Goal: Task Accomplishment & Management: Complete application form

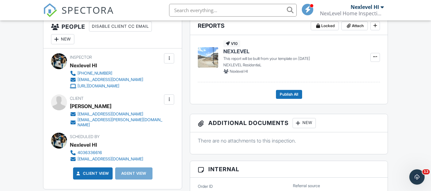
scroll to position [159, 0]
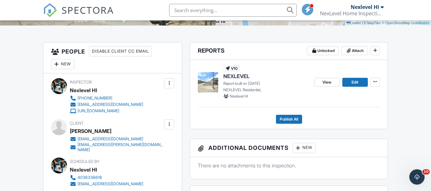
scroll to position [159, 0]
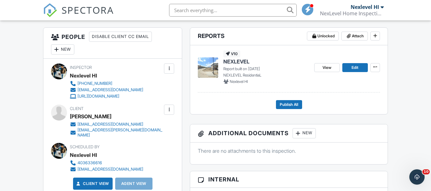
click at [63, 48] on div "New" at bounding box center [62, 49] width 23 height 10
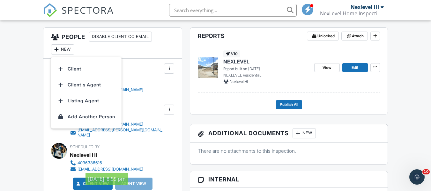
click at [172, 143] on div "Scheduled By Nexlevel HI 4036336616 inspections.therightangle@gmail.com" at bounding box center [122, 157] width 104 height 29
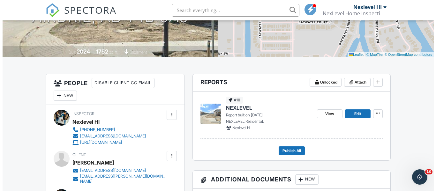
scroll to position [128, 0]
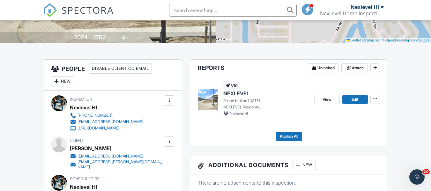
click at [68, 81] on div "New" at bounding box center [62, 81] width 23 height 10
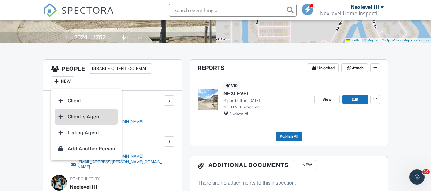
click at [78, 118] on li "Client's Agent" at bounding box center [86, 117] width 63 height 16
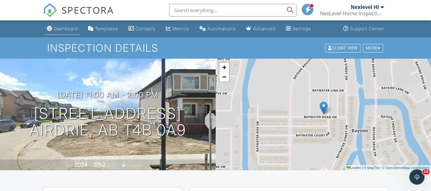
click at [65, 28] on div "Dashboard" at bounding box center [66, 28] width 24 height 5
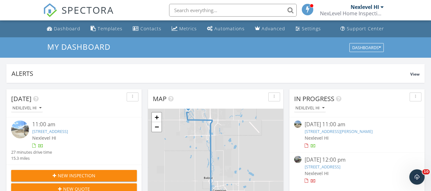
click at [89, 172] on span "New Inspection" at bounding box center [77, 175] width 38 height 7
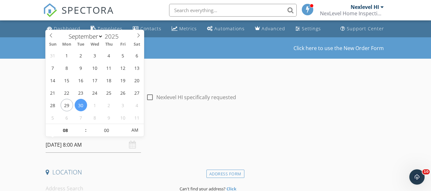
click at [85, 151] on input "[DATE] 8:00 AM" at bounding box center [93, 145] width 95 height 16
type input "09"
type input "[DATE] 9:00 AM"
click at [81, 126] on span at bounding box center [82, 127] width 4 height 6
type input "10"
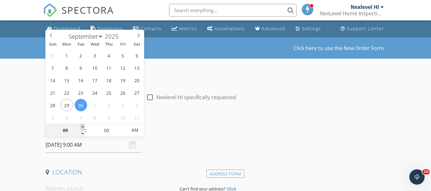
type input "[DATE] 10:00 AM"
click at [81, 126] on span at bounding box center [82, 127] width 4 height 6
type input "11"
type input "[DATE] 11:00 AM"
click at [81, 126] on span at bounding box center [82, 127] width 4 height 6
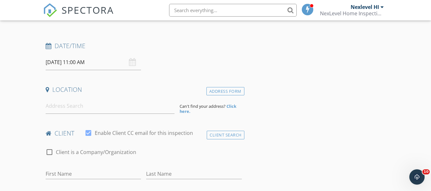
scroll to position [96, 0]
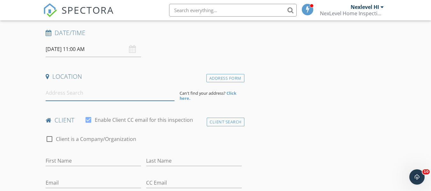
click at [79, 96] on input at bounding box center [110, 93] width 129 height 16
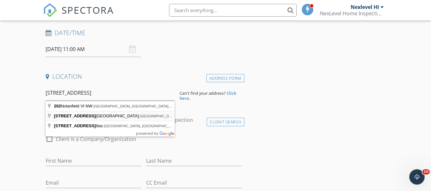
type input "[STREET_ADDRESS]"
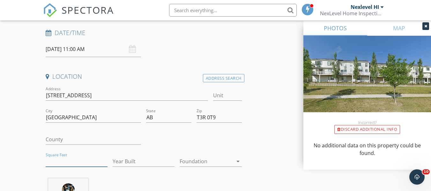
click at [53, 161] on input "Square Feet" at bounding box center [77, 161] width 62 height 11
type input "1565"
click at [115, 165] on input "Year Built" at bounding box center [144, 161] width 62 height 11
type input "2015"
click at [238, 165] on icon "arrow_drop_down" at bounding box center [238, 162] width 8 height 8
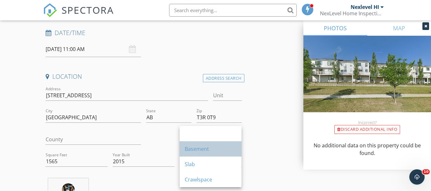
click at [225, 150] on div "Basement" at bounding box center [211, 149] width 52 height 8
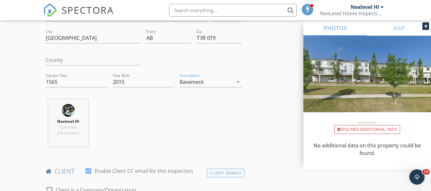
scroll to position [223, 0]
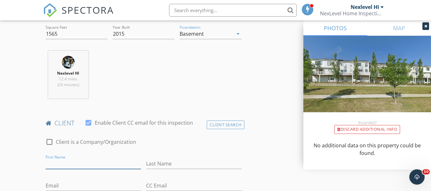
click at [65, 165] on input "First Name" at bounding box center [93, 164] width 95 height 11
type input "[DEMOGRAPHIC_DATA]"
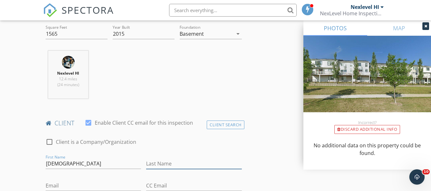
click at [158, 160] on input "Last Name" at bounding box center [193, 164] width 95 height 11
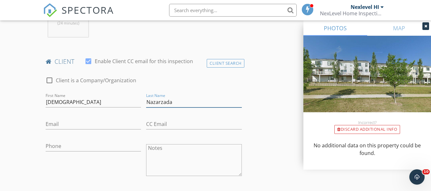
scroll to position [287, 0]
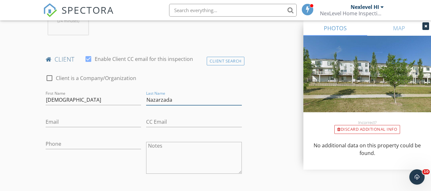
type input "Nazarzada"
click at [65, 124] on input "Email" at bounding box center [93, 122] width 95 height 11
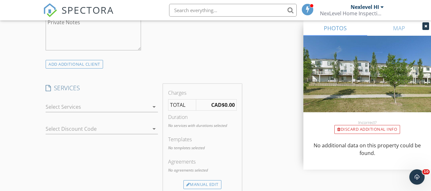
scroll to position [478, 0]
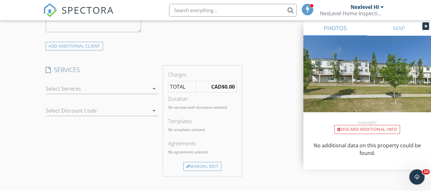
type input "[EMAIL_ADDRESS][DOMAIN_NAME]"
click at [94, 91] on div at bounding box center [97, 89] width 103 height 10
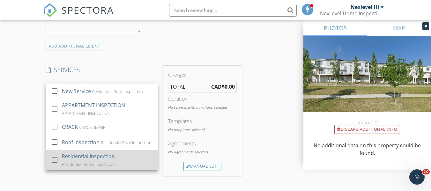
click at [93, 162] on div "Residential Home Inspection" at bounding box center [88, 164] width 53 height 5
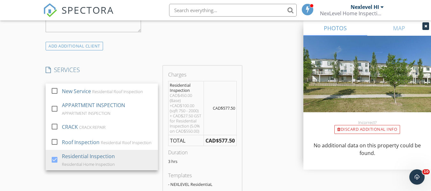
click at [28, 153] on div "New Inspection Click here to use the New Order Form INSPECTOR(S) check_box Nexl…" at bounding box center [215, 130] width 431 height 1143
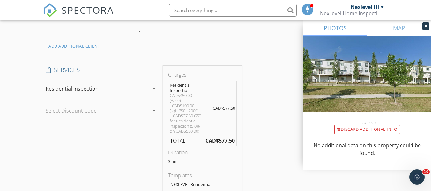
click at [88, 113] on div at bounding box center [93, 111] width 94 height 10
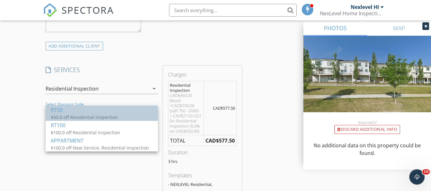
click at [88, 113] on div "RT50" at bounding box center [102, 110] width 102 height 8
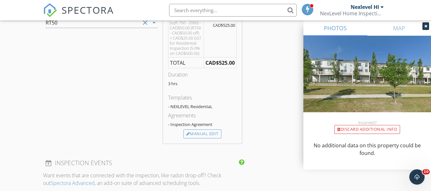
scroll to position [574, 0]
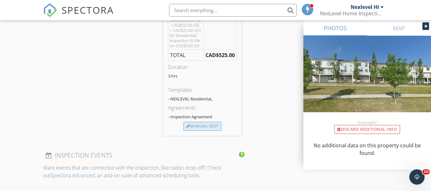
click at [205, 128] on div "Manual Edit" at bounding box center [202, 126] width 38 height 9
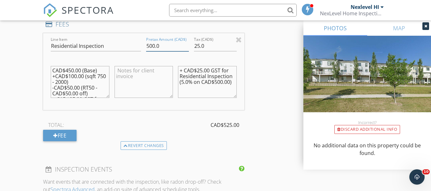
click at [149, 44] on input "500.0" at bounding box center [167, 46] width 43 height 11
type input "400.0"
click at [201, 47] on input "25.0" at bounding box center [215, 46] width 43 height 11
type input "20"
click at [206, 70] on textarea "+ CAD$25.00 GST for Residential Inspection (5.0% on CAD$500.00)" at bounding box center [207, 82] width 58 height 32
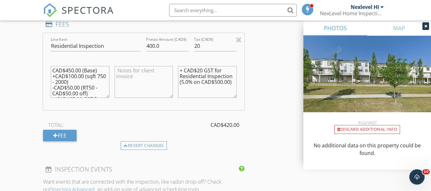
click at [217, 83] on textarea "+ CAD$20 GST for Residential Inspection (5.0% on CAD$500.00)" at bounding box center [207, 82] width 58 height 32
type textarea "+ CAD$20 GST for Residential Inspection (5.0% on CAD$400.00)"
click at [68, 70] on textarea "CAD$450.00 (Base) +CAD$100.00 (sqft 750 - 2000) -CAD$50.00 (RT50 - CAD$50.00 of…" at bounding box center [80, 82] width 58 height 32
click at [79, 72] on textarea "CAD$350.00 (Base) +CAD$100.00 (sqft 750 - 2000) -CAD$50.00 (RT50 - CAD$50.00 of…" at bounding box center [80, 82] width 58 height 32
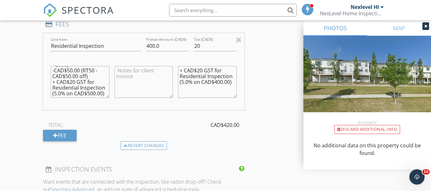
click at [68, 90] on textarea "CAD$350.00 (Base) +CAD$100.00 (sqft 750 - 2000) -CAD$50.00 (RT50 - CAD$50.00 of…" at bounding box center [80, 82] width 58 height 32
type textarea "CAD$350.00 (Base) +CAD$100.00 (sqft 750 - 2000) -CAD$50.00 (RT50 - CAD$50.00 of…"
click at [120, 68] on textarea at bounding box center [144, 82] width 58 height 32
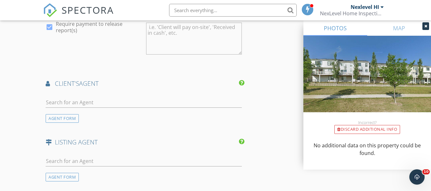
scroll to position [797, 0]
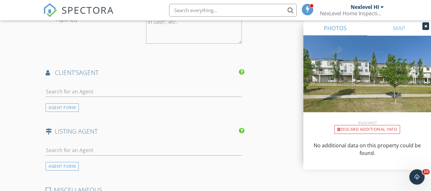
type textarea "Realtor referral discount is applied to inspection fee"
click at [87, 92] on input "text" at bounding box center [144, 91] width 196 height 11
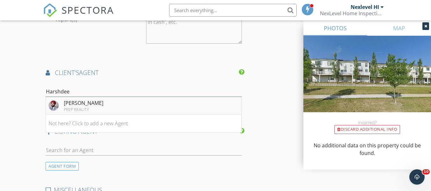
type input "Harshdee"
click at [83, 101] on div "[PERSON_NAME]" at bounding box center [84, 103] width 40 height 8
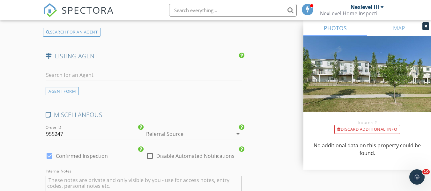
scroll to position [1021, 0]
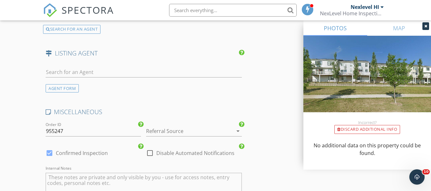
click at [168, 133] on div at bounding box center [185, 131] width 78 height 10
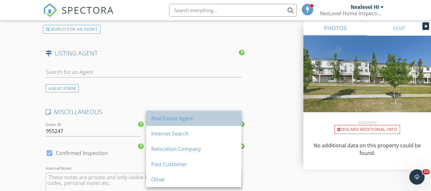
click at [166, 118] on div "Real Estate Agent" at bounding box center [193, 119] width 85 height 8
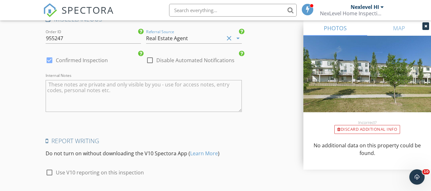
scroll to position [1116, 0]
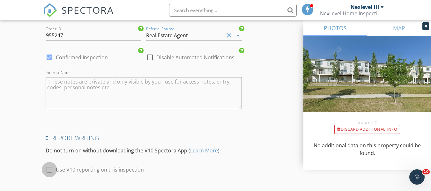
click at [49, 170] on div at bounding box center [49, 169] width 11 height 11
checkbox input "true"
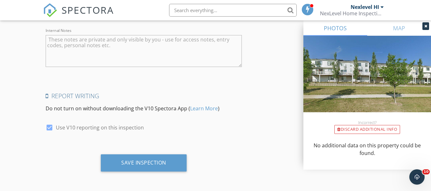
scroll to position [1159, 0]
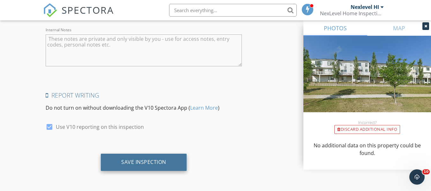
click at [165, 167] on div "Save Inspection" at bounding box center [144, 162] width 86 height 17
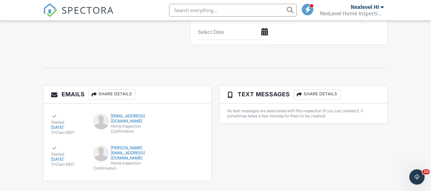
scroll to position [687, 0]
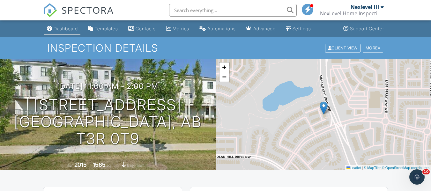
click at [65, 27] on div "Dashboard" at bounding box center [66, 28] width 24 height 5
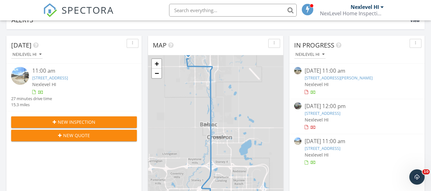
scroll to position [64, 0]
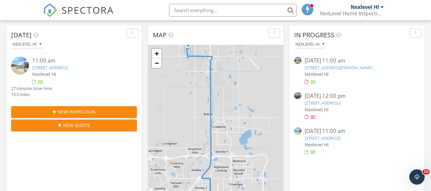
click at [83, 113] on span "New Inspection" at bounding box center [77, 111] width 38 height 7
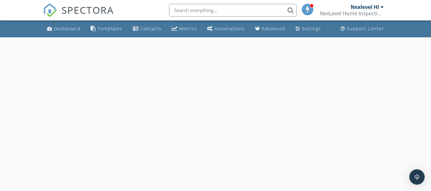
select select "8"
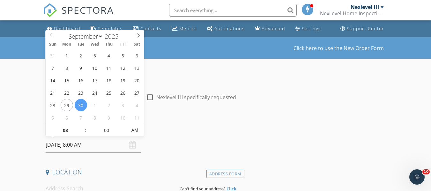
click at [86, 150] on input "09/30/2025 8:00 AM" at bounding box center [93, 145] width 95 height 16
type input "09"
type input "09/30/2025 9:00 AM"
click at [83, 128] on span at bounding box center [82, 127] width 4 height 6
type input "10"
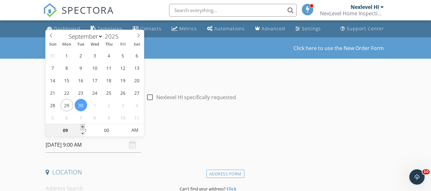
type input "09/30/2025 10:00 AM"
click at [83, 128] on span at bounding box center [82, 127] width 4 height 6
type input "11"
type input "09/30/2025 11:00 AM"
click at [83, 128] on span at bounding box center [82, 127] width 4 height 6
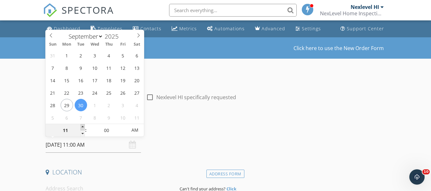
type input "12"
type input "09/30/2025 12:00 PM"
click at [83, 128] on span at bounding box center [82, 127] width 4 height 6
type input "01"
type input "09/30/2025 1:00 PM"
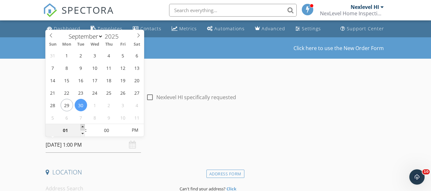
click at [83, 128] on span at bounding box center [82, 127] width 4 height 6
type input "02"
type input "09/30/2025 2:00 PM"
click at [83, 128] on span at bounding box center [82, 127] width 4 height 6
type input "03"
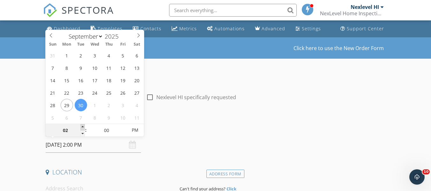
type input "[DATE] 3:00 PM"
click at [83, 128] on span at bounding box center [82, 127] width 4 height 6
click at [172, 133] on div "Date/Time" at bounding box center [143, 130] width 201 height 13
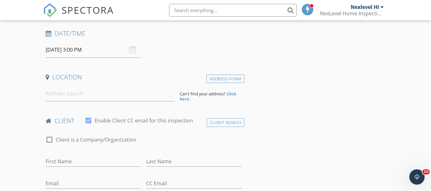
scroll to position [96, 0]
click at [83, 98] on input at bounding box center [110, 93] width 129 height 16
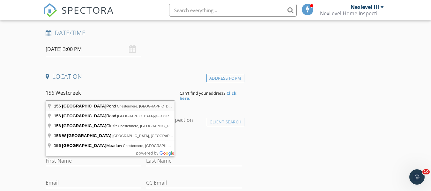
type input "156 West Creek Pond, Chestermere, AB, Canada"
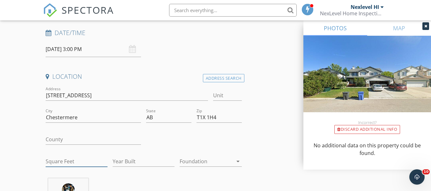
click at [63, 162] on input "Square Feet" at bounding box center [77, 161] width 62 height 11
type input "1819"
click at [135, 163] on input "Year Built" at bounding box center [144, 161] width 62 height 11
type input "2000"
click at [211, 163] on div at bounding box center [206, 161] width 53 height 10
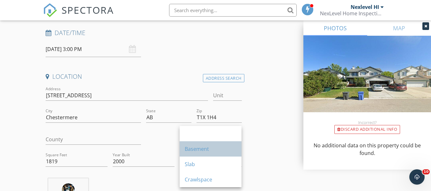
click at [208, 150] on div "Basement" at bounding box center [211, 149] width 52 height 8
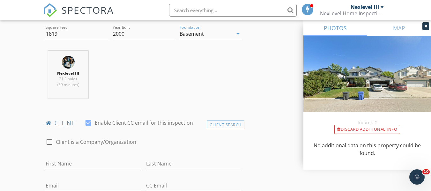
scroll to position [255, 0]
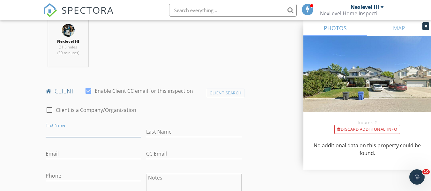
click at [106, 132] on input "First Name" at bounding box center [93, 132] width 95 height 11
type input "[DEMOGRAPHIC_DATA]"
click at [166, 133] on input "Last Name" at bounding box center [193, 132] width 95 height 11
type input "Habibi"
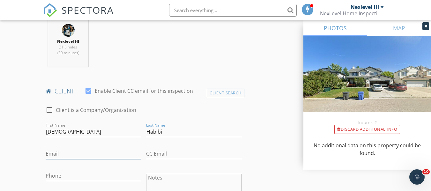
click at [93, 154] on input "Email" at bounding box center [93, 154] width 95 height 11
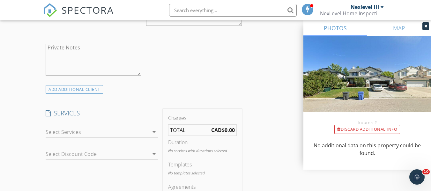
scroll to position [447, 0]
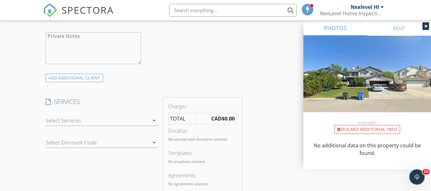
type input "[EMAIL_ADDRESS][DOMAIN_NAME]"
click at [145, 121] on div at bounding box center [97, 120] width 103 height 10
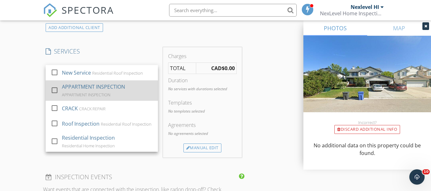
scroll to position [542, 0]
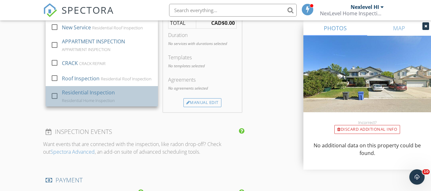
click at [122, 99] on div "Residential Inspection Residential Home Inspection" at bounding box center [107, 96] width 91 height 20
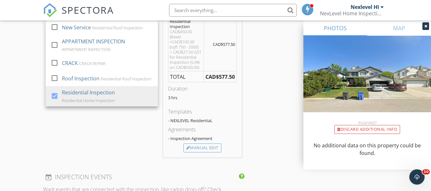
click at [136, 124] on div "SERVICES check_box_outline_blank New Service Residential Roof Inspection check_…" at bounding box center [101, 80] width 117 height 156
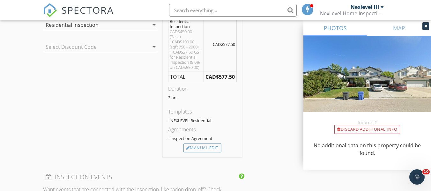
click at [130, 47] on div at bounding box center [93, 47] width 94 height 10
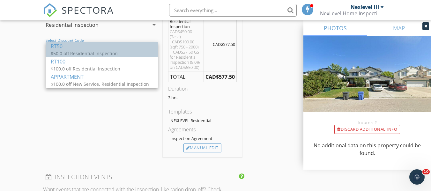
click at [128, 52] on div "$50.0 off Residential Inspection" at bounding box center [102, 53] width 102 height 7
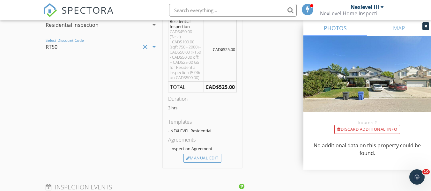
click at [152, 46] on icon "arrow_drop_down" at bounding box center [154, 47] width 8 height 8
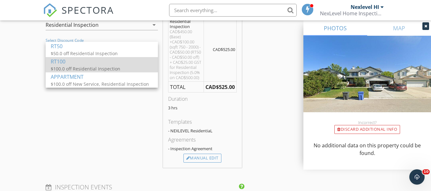
click at [115, 68] on div "$100.0 off Residential Inspection" at bounding box center [102, 68] width 102 height 7
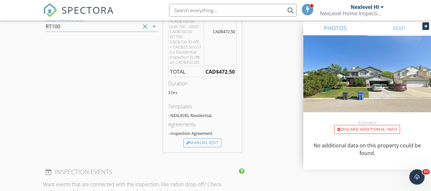
scroll to position [574, 0]
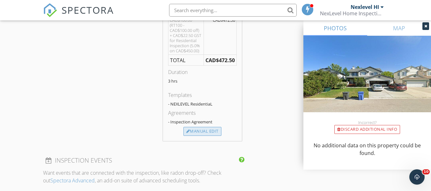
click at [207, 130] on div "Manual Edit" at bounding box center [202, 131] width 38 height 9
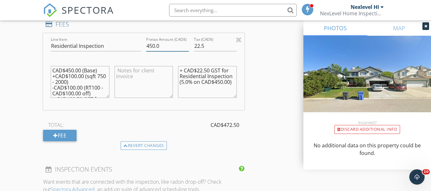
click at [151, 43] on input "450.0" at bounding box center [167, 46] width 43 height 11
type input "400.0"
click at [209, 43] on input "22.5" at bounding box center [215, 46] width 43 height 11
type input "20"
click at [208, 70] on textarea "+ CAD$22.50 GST for Residential Inspection (5.0% on CAD$450.00)" at bounding box center [207, 82] width 58 height 32
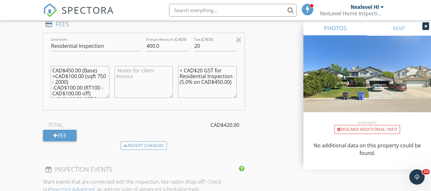
click at [219, 82] on textarea "+ CAD$20 GST for Residential Inspection (5.0% on CAD$450.00)" at bounding box center [207, 82] width 58 height 32
type textarea "+ CAD$20 GST for Residential Inspection (5.0% on CAD$400.00)"
click at [69, 70] on textarea "CAD$450.00 (Base) +CAD$100.00 (sqft 750 - 2000) -CAD$100.00 (RT100 - CAD$100.00…" at bounding box center [80, 82] width 58 height 32
click at [70, 70] on textarea "CAD$350.00 (Base) +CAD$100.00 (sqft 750 - 2000) -CAD$100.00 (RT100 - CAD$100.00…" at bounding box center [80, 82] width 58 height 32
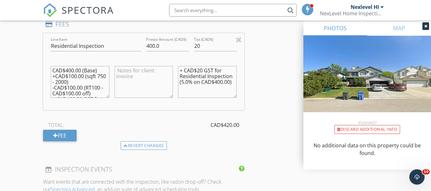
scroll to position [29, 0]
click at [79, 71] on textarea "CAD$400.00 (Base) +CAD$100.00 (sqft 750 - 2000) -CAD$100.00 (RT100 - CAD$100.00…" at bounding box center [80, 82] width 58 height 32
click at [71, 88] on textarea "CAD$400.00 (Base) +CAD$100.00 (sqft 750 - 2000) -CAD$100.00 (RT100 - CAD$100.00…" at bounding box center [80, 82] width 58 height 32
type textarea "CAD$400.00 (Base) +CAD$100.00 (sqft 750 - 2000) -CAD$100.00 (RT100 - CAD$100.00…"
click at [121, 77] on textarea at bounding box center [144, 82] width 58 height 32
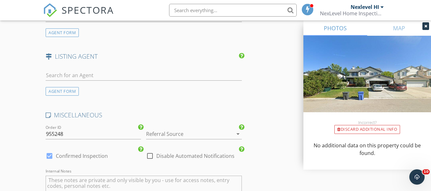
scroll to position [893, 0]
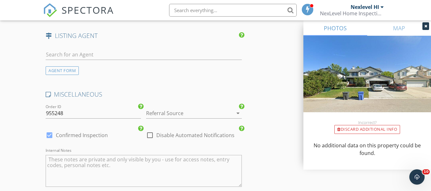
type textarea "Promotional Discount is applied to inspection fee"
click at [162, 115] on div at bounding box center [185, 113] width 78 height 10
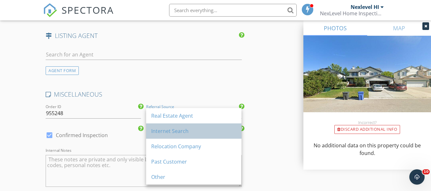
click at [163, 131] on div "Internet Search" at bounding box center [193, 131] width 85 height 8
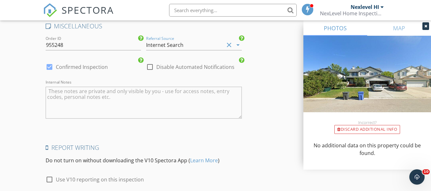
scroll to position [989, 0]
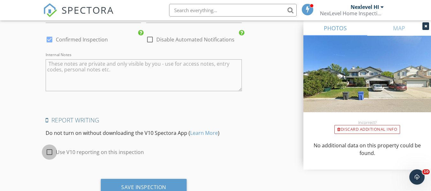
click at [49, 151] on div at bounding box center [49, 152] width 11 height 11
checkbox input "true"
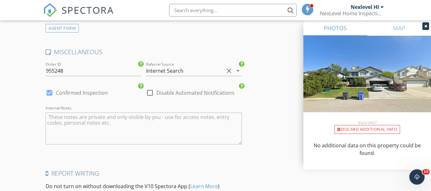
scroll to position [1014, 0]
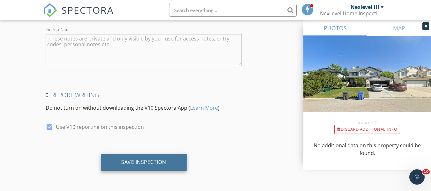
click at [157, 169] on div "Save Inspection" at bounding box center [144, 162] width 86 height 17
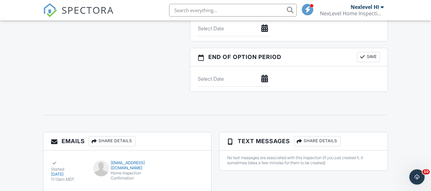
scroll to position [655, 0]
